Goal: Task Accomplishment & Management: Complete application form

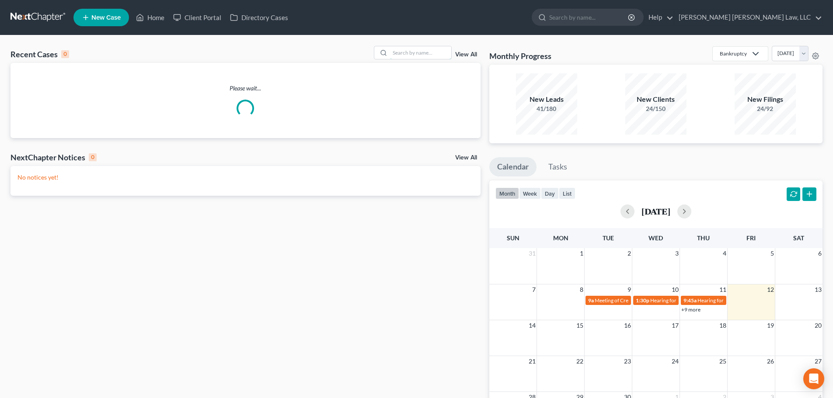
click at [419, 52] on input "search" at bounding box center [420, 52] width 61 height 13
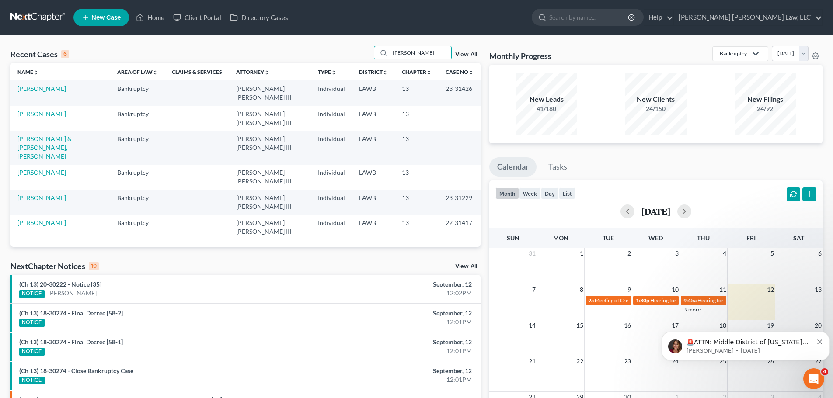
type input "[PERSON_NAME]"
click at [52, 110] on link "[PERSON_NAME]" at bounding box center [41, 113] width 49 height 7
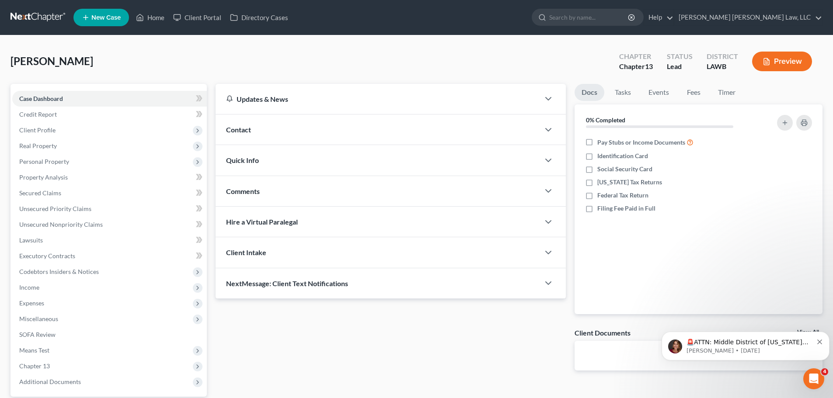
click at [83, 130] on span "Client Profile" at bounding box center [109, 130] width 195 height 16
click at [76, 177] on link "Debtor Profile" at bounding box center [118, 178] width 177 height 16
select select "0"
select select "1"
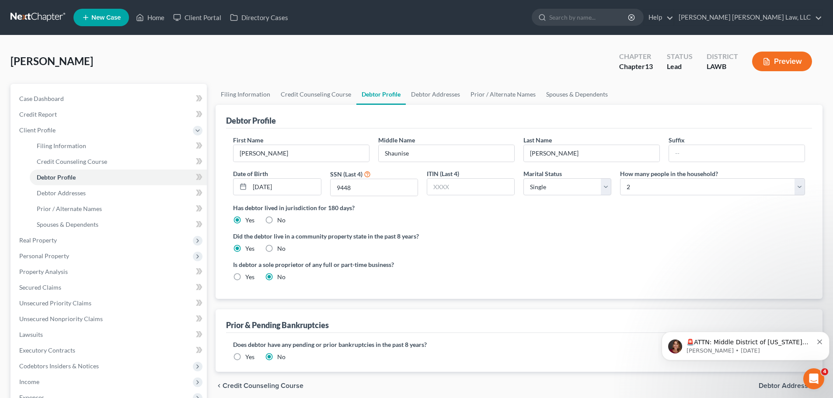
click at [45, 379] on span "Income" at bounding box center [109, 382] width 195 height 16
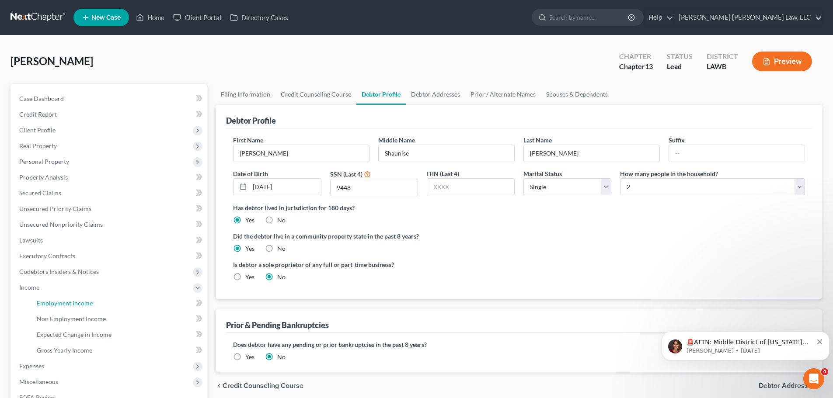
click at [79, 300] on span "Employment Income" at bounding box center [65, 303] width 56 height 7
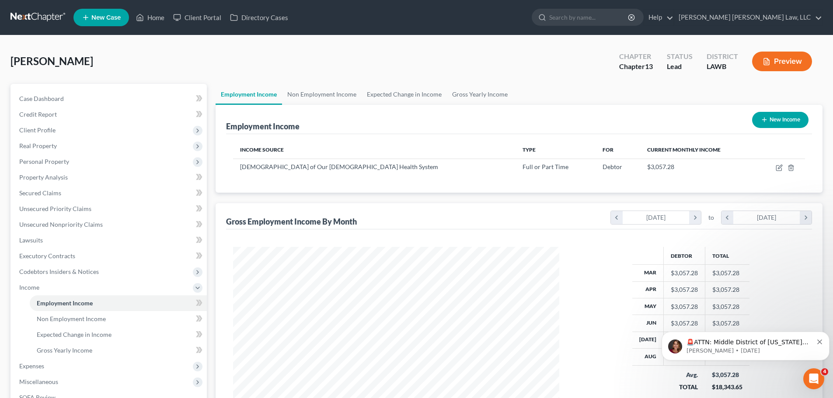
scroll to position [163, 344]
click at [338, 101] on link "Non Employment Income" at bounding box center [322, 94] width 80 height 21
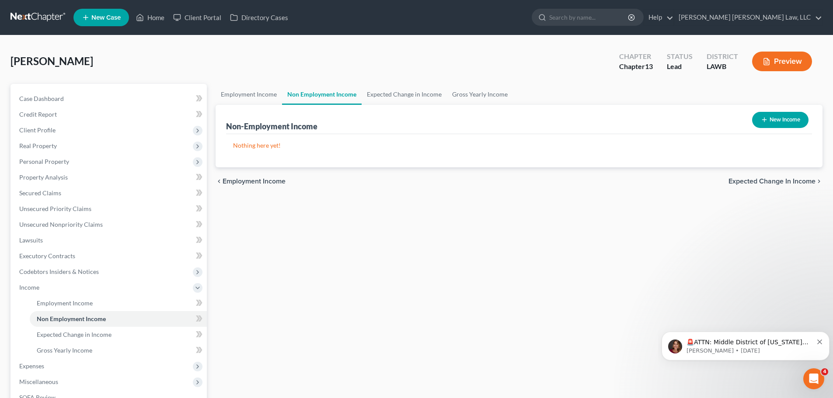
click at [83, 364] on span "Expenses" at bounding box center [109, 367] width 195 height 16
click at [94, 324] on link "Home" at bounding box center [118, 319] width 177 height 16
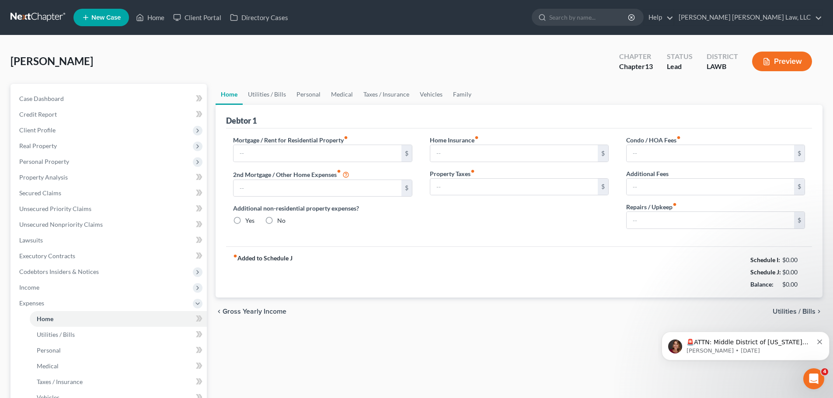
type input "600.00"
type input "0.00"
radio input "true"
type input "0.00"
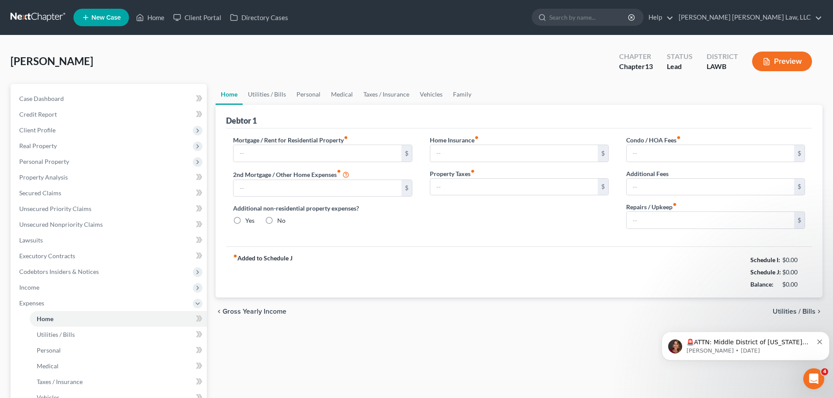
type input "0.00"
click at [273, 95] on link "Utilities / Bills" at bounding box center [267, 94] width 49 height 21
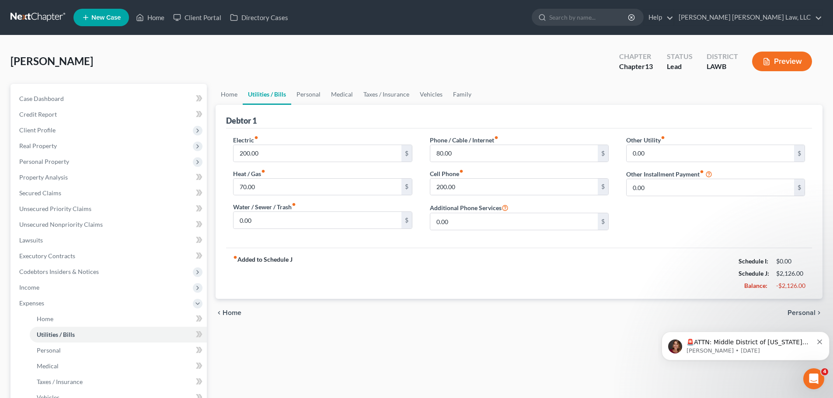
click at [79, 166] on span "Personal Property" at bounding box center [109, 162] width 195 height 16
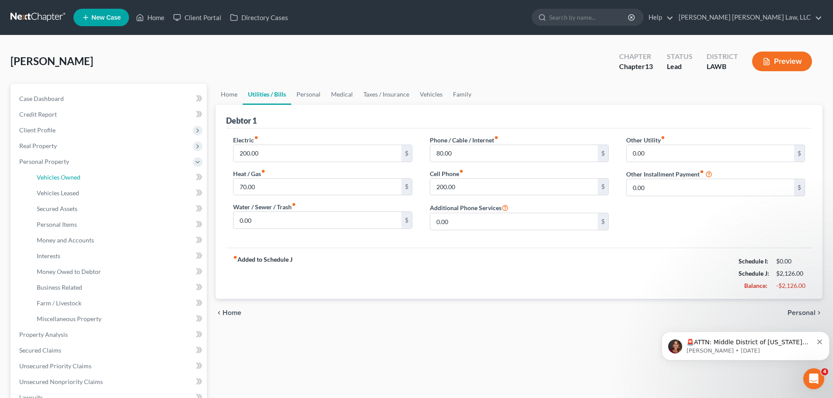
click at [77, 175] on span "Vehicles Owned" at bounding box center [59, 177] width 44 height 7
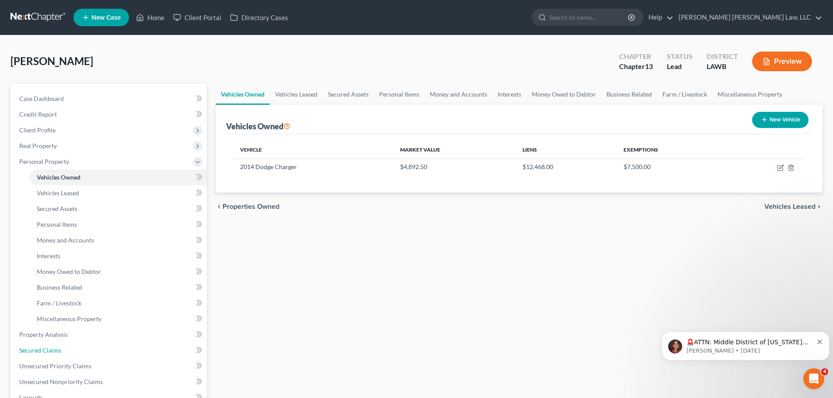
click at [55, 349] on span "Secured Claims" at bounding box center [40, 350] width 42 height 7
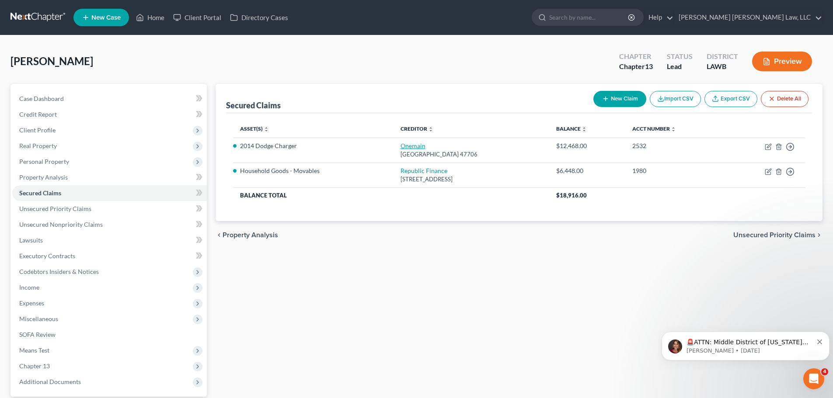
click at [401, 147] on link "Onemain" at bounding box center [413, 145] width 25 height 7
select select "15"
select select "0"
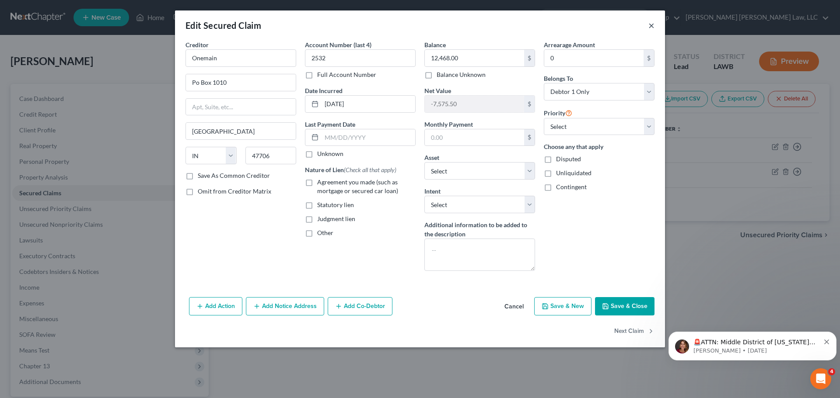
click at [651, 26] on button "×" at bounding box center [651, 25] width 6 height 10
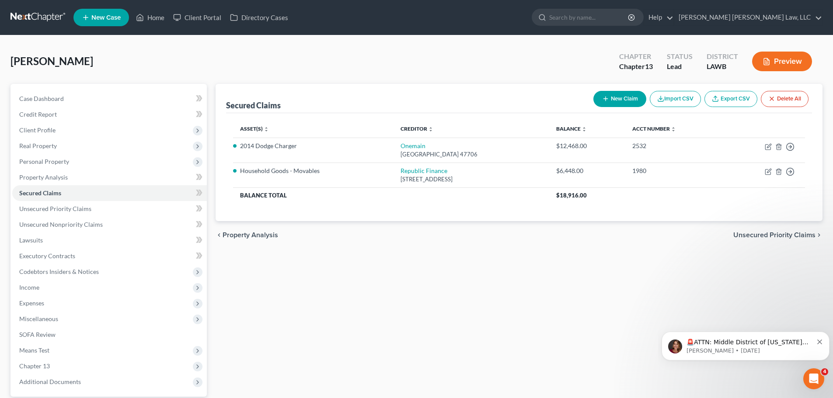
click at [100, 305] on span "Expenses" at bounding box center [109, 304] width 195 height 16
click at [76, 391] on link "Vehicles" at bounding box center [118, 398] width 177 height 16
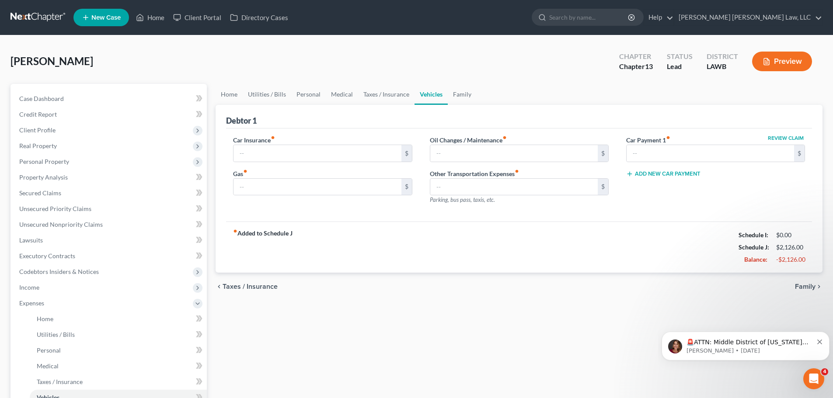
type input "154.00"
type input "200.00"
type input "17.00"
type input "0.00"
click at [318, 95] on link "Personal" at bounding box center [308, 94] width 35 height 21
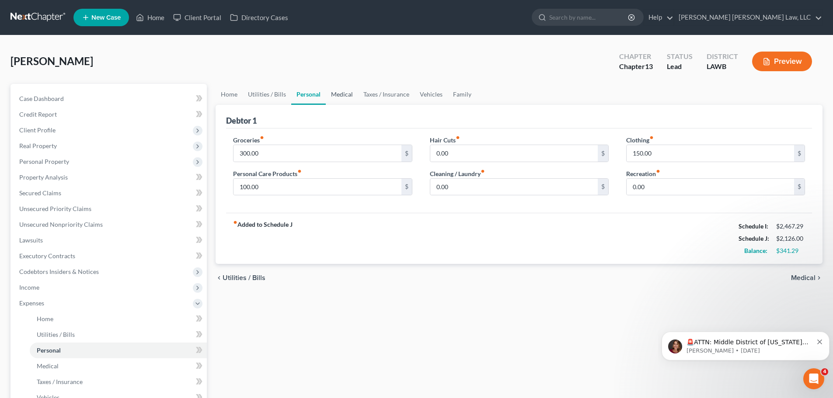
click at [339, 93] on link "Medical" at bounding box center [342, 94] width 32 height 21
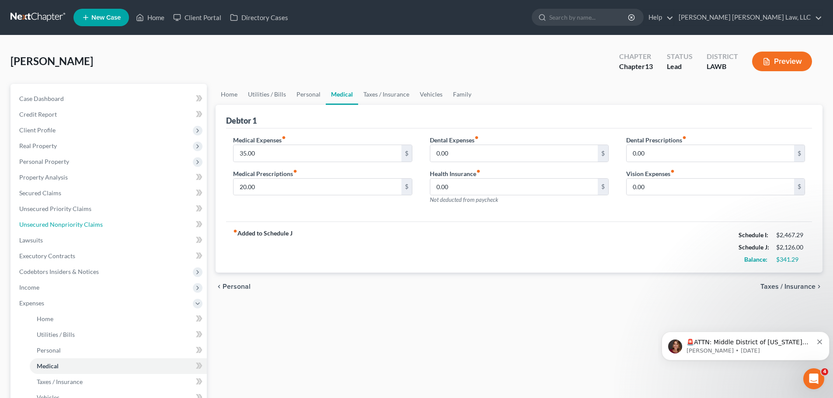
click at [63, 221] on span "Unsecured Nonpriority Claims" at bounding box center [61, 224] width 84 height 7
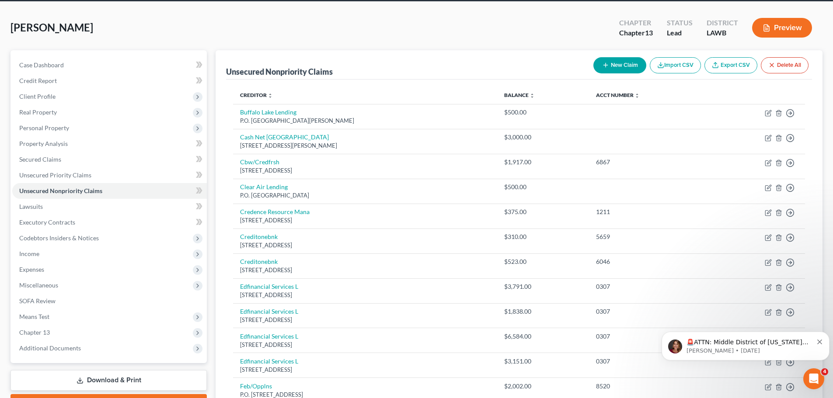
scroll to position [33, 0]
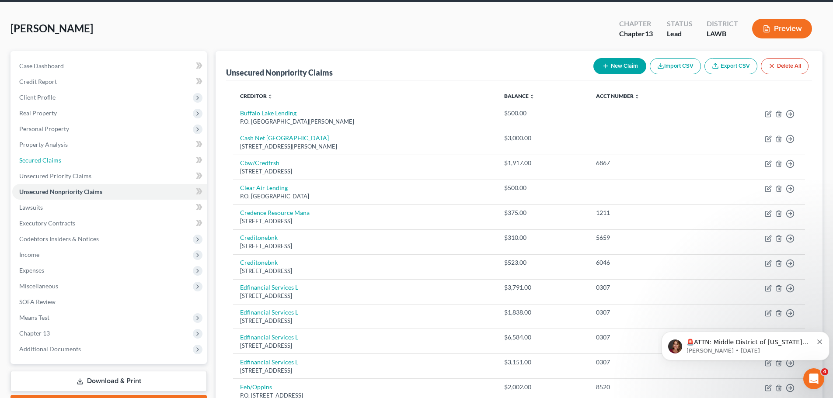
click at [91, 162] on link "Secured Claims" at bounding box center [109, 161] width 195 height 16
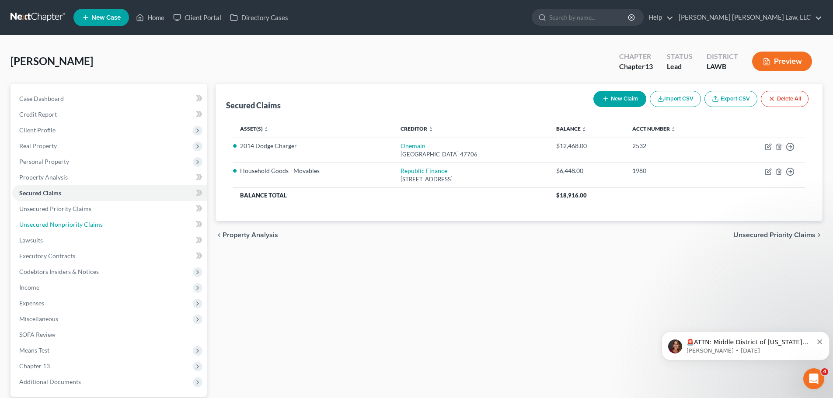
click at [78, 223] on span "Unsecured Nonpriority Claims" at bounding box center [61, 224] width 84 height 7
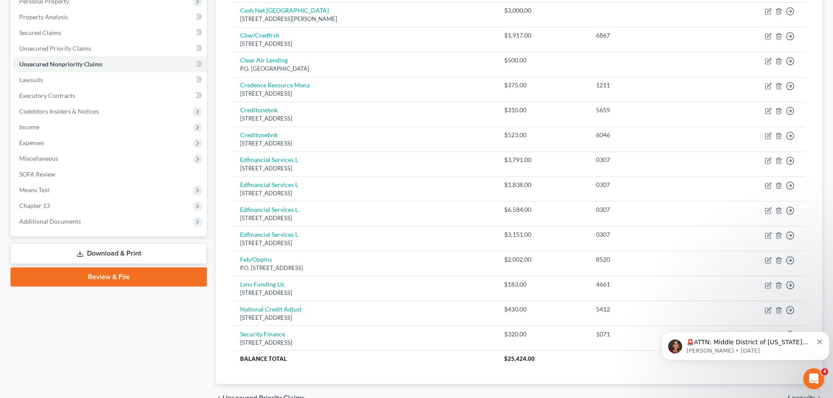
scroll to position [175, 0]
